Goal: Transaction & Acquisition: Download file/media

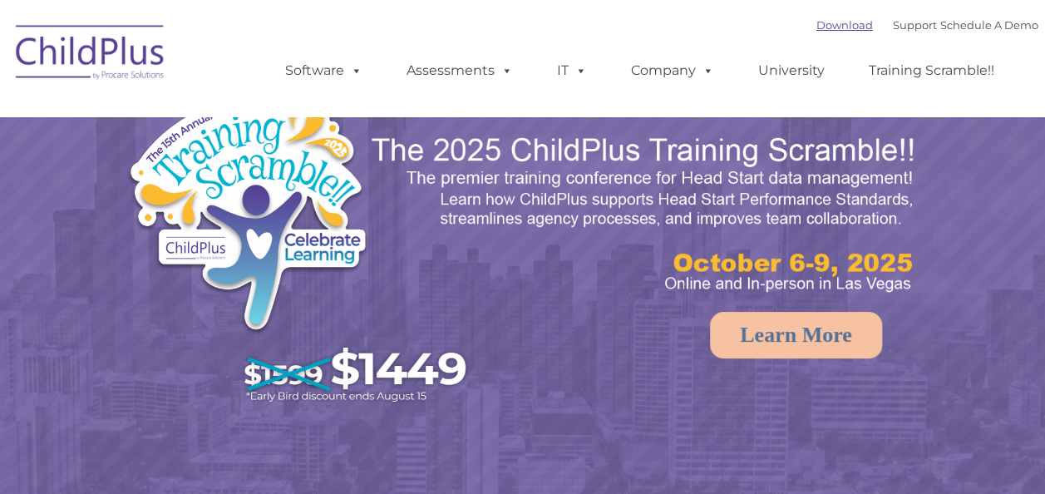
select select "MEDIUM"
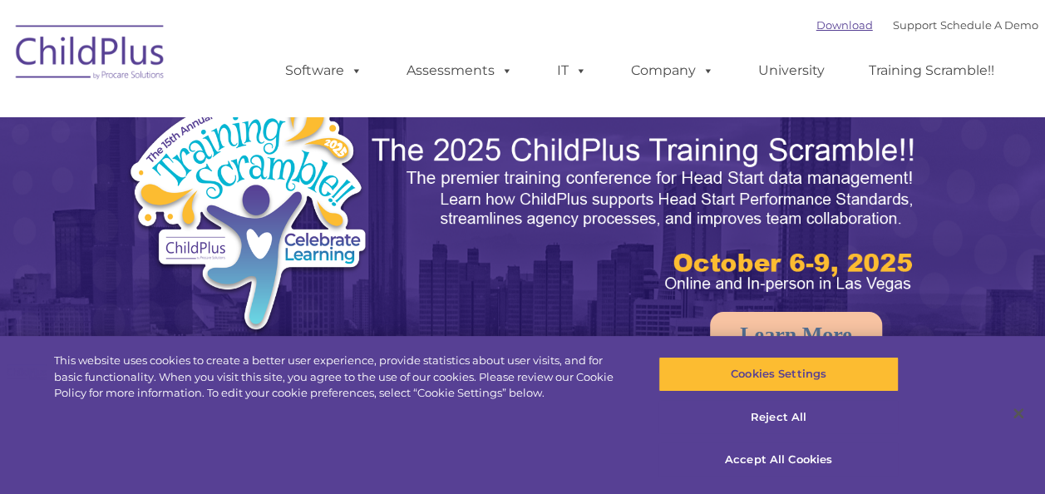
click at [820, 28] on link "Download" at bounding box center [845, 24] width 57 height 13
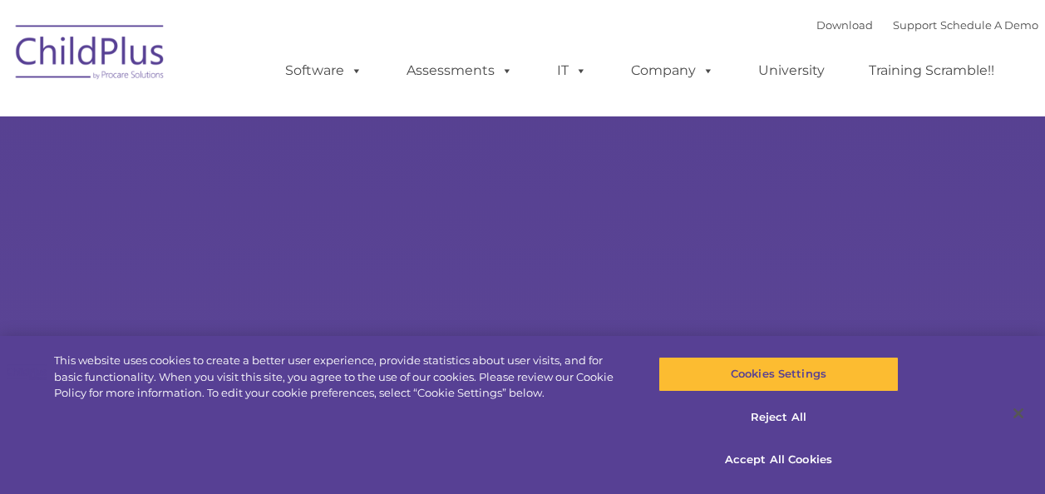
type input ""
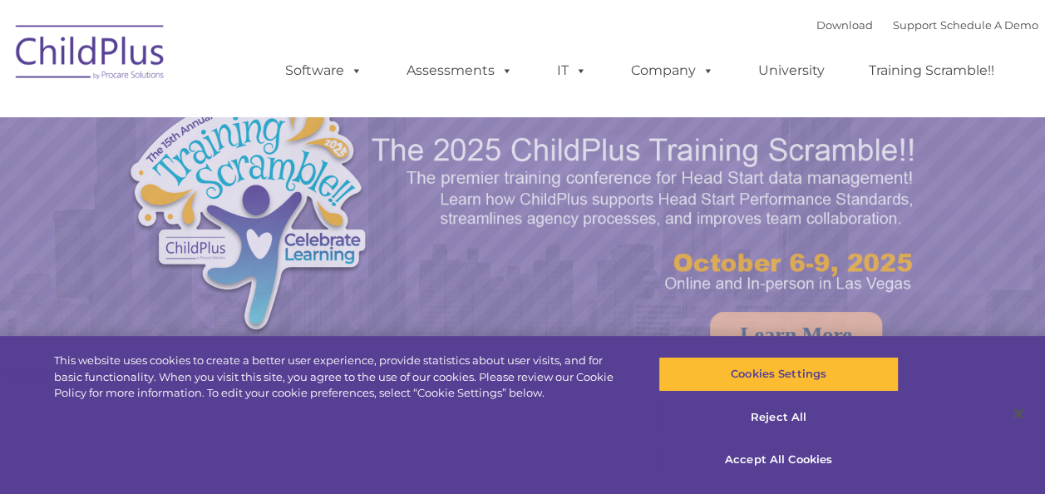
select select "MEDIUM"
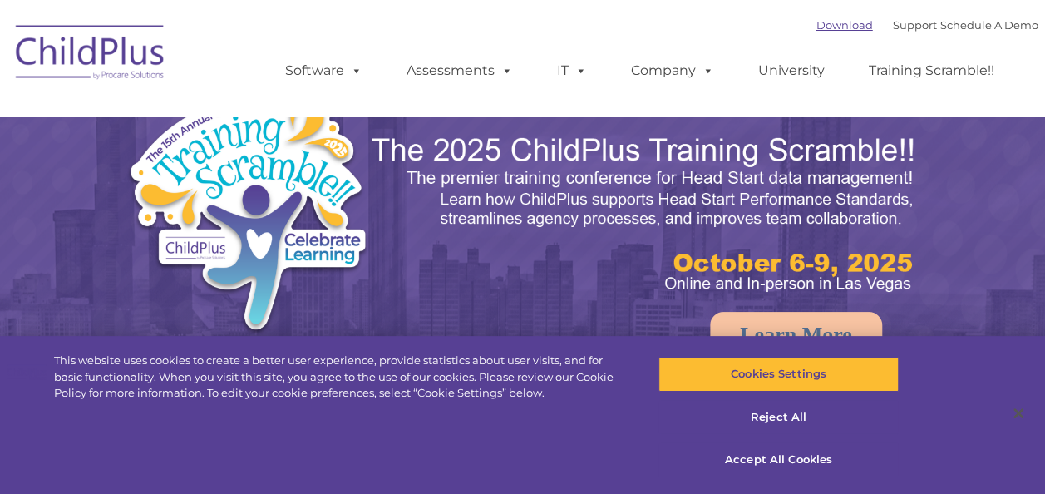
click at [818, 25] on link "Download" at bounding box center [845, 24] width 57 height 13
